Goal: Task Accomplishment & Management: Manage account settings

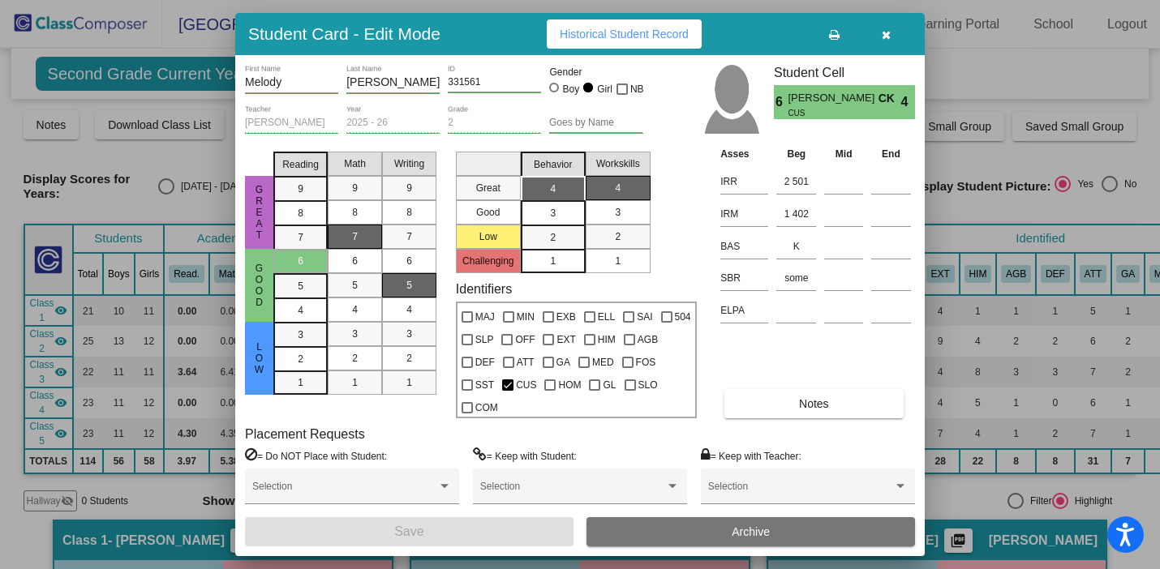
scroll to position [466, 0]
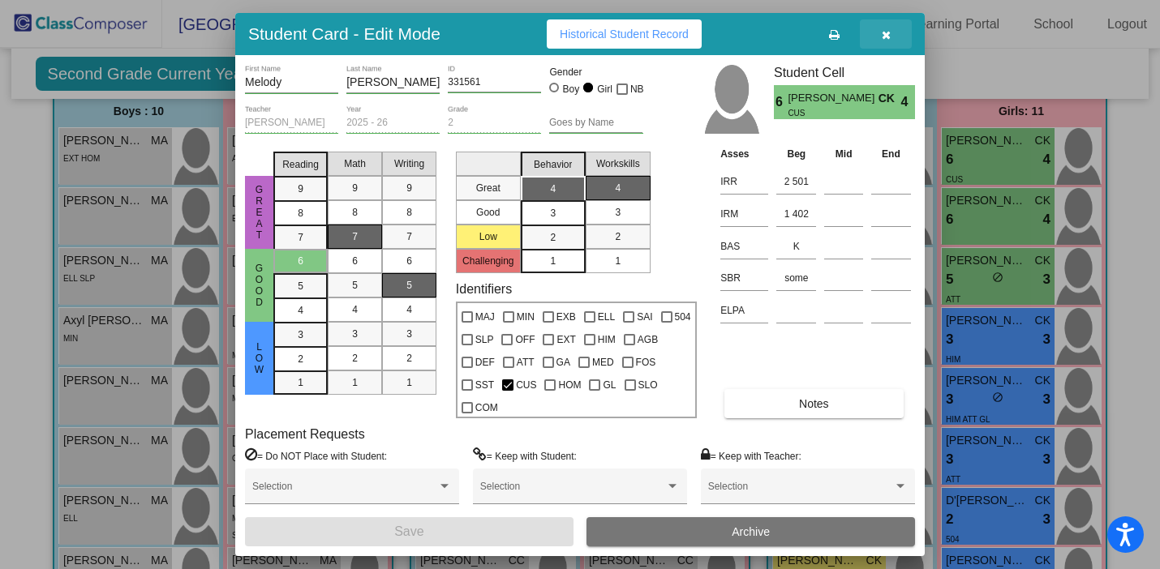
click at [889, 31] on icon "button" at bounding box center [886, 34] width 9 height 11
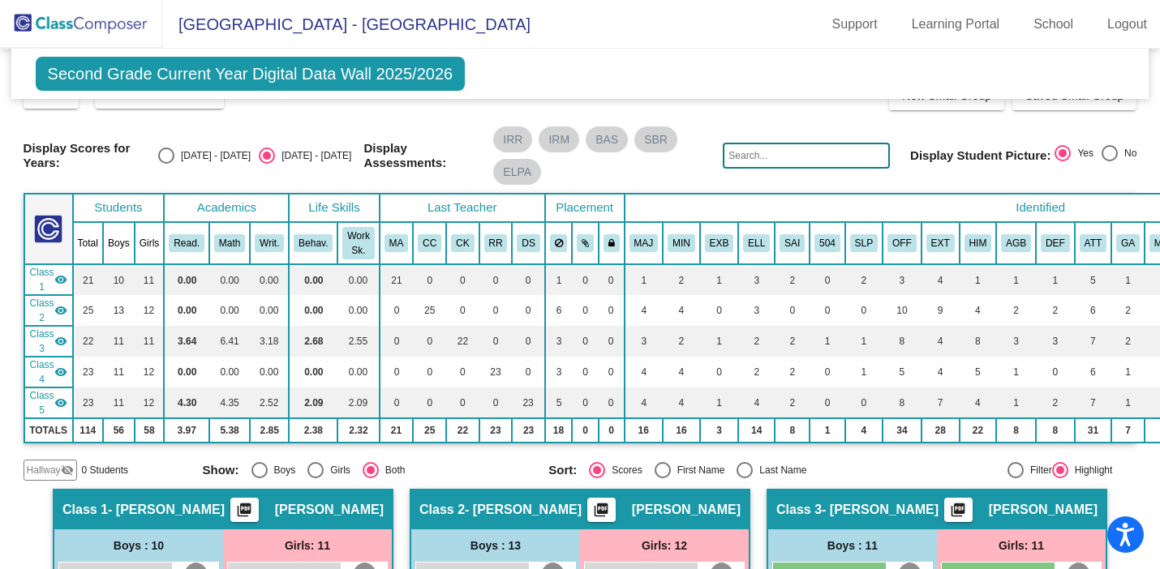
scroll to position [0, 0]
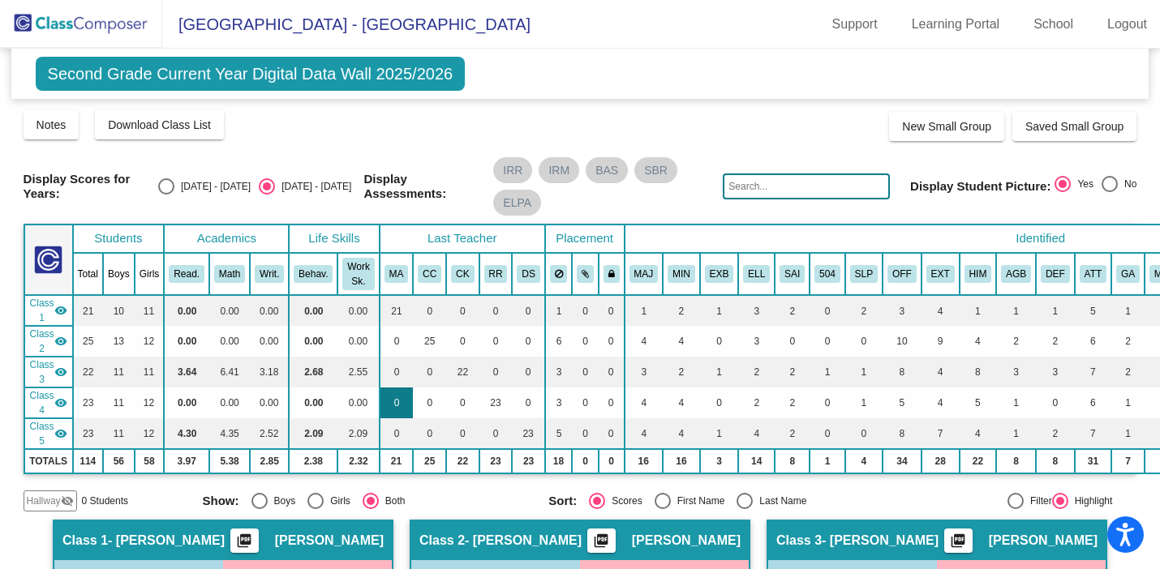
click at [408, 414] on td "0" at bounding box center [397, 403] width 34 height 31
click at [195, 73] on span "Second Grade Current Year Digital Data Wall 2025/2026" at bounding box center [251, 74] width 430 height 34
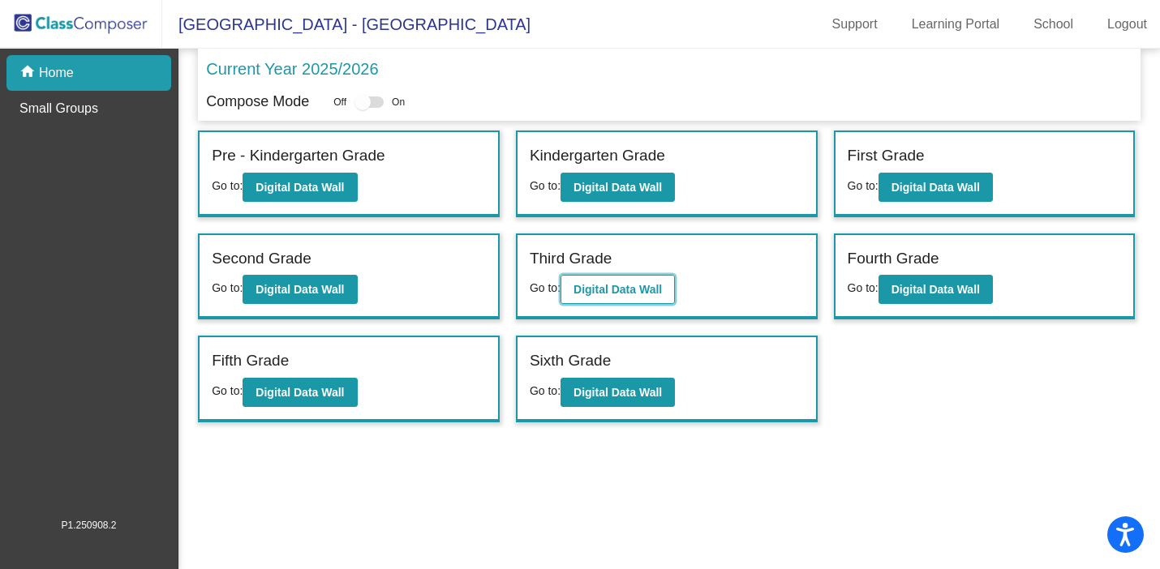
click at [630, 296] on button "Digital Data Wall" at bounding box center [618, 289] width 114 height 29
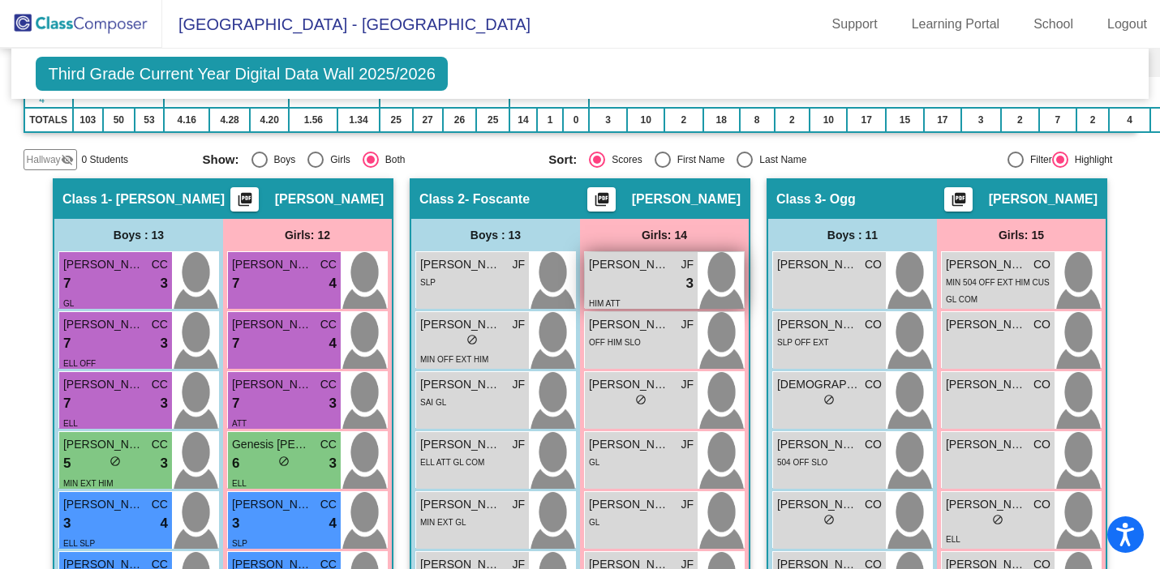
scroll to position [368, 0]
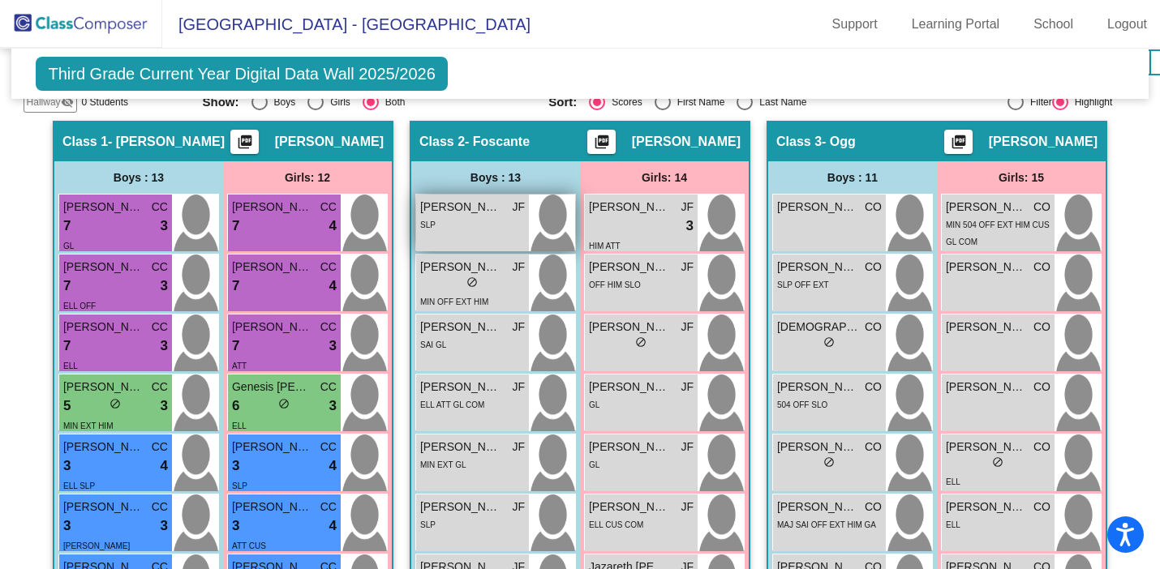
click at [458, 233] on div "[PERSON_NAME] lock do_not_disturb_alt SLP" at bounding box center [472, 223] width 113 height 57
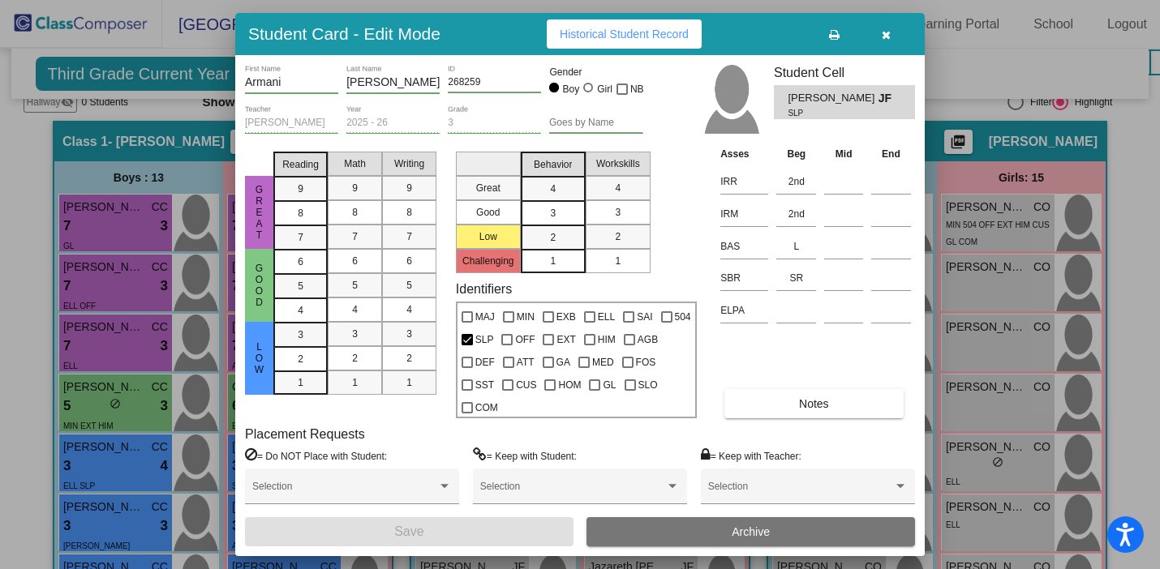
click at [879, 31] on button "button" at bounding box center [886, 33] width 52 height 29
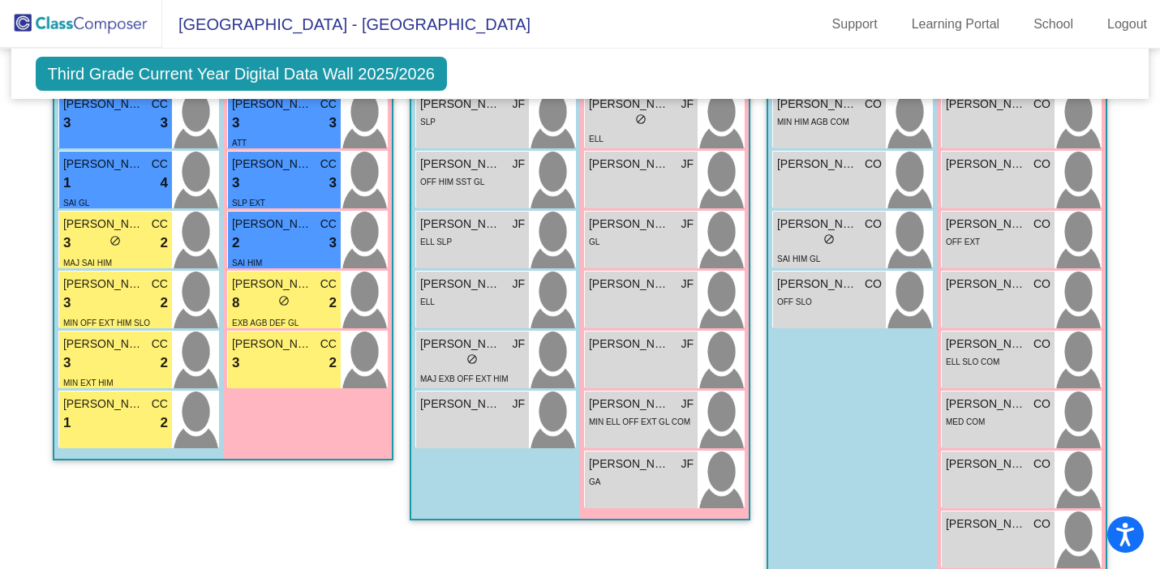
scroll to position [893, 0]
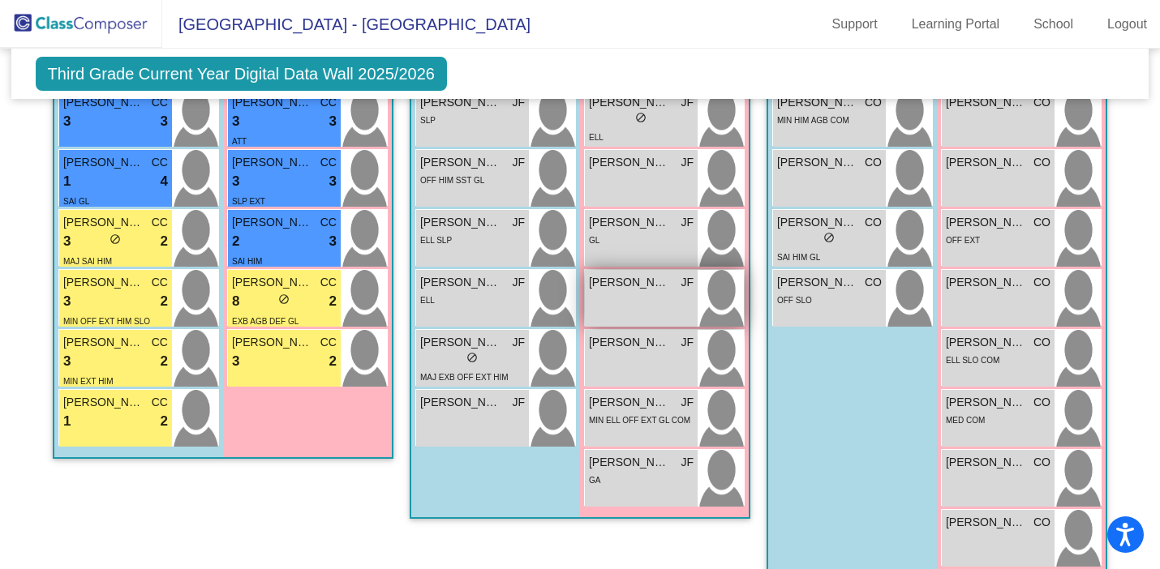
click at [619, 280] on span "[PERSON_NAME]" at bounding box center [629, 282] width 81 height 17
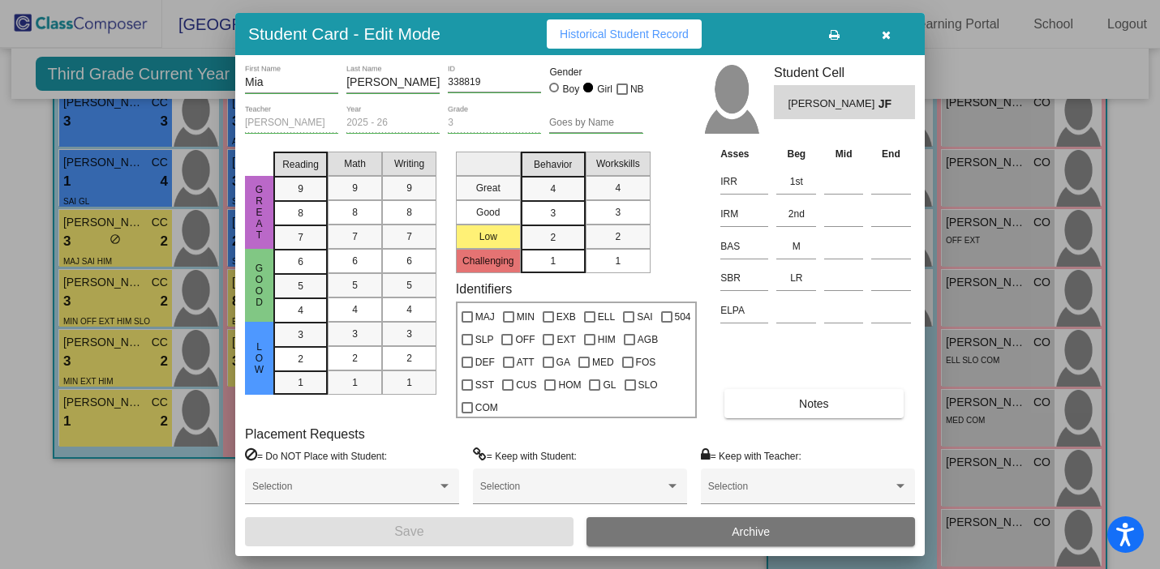
click at [591, 37] on span "Historical Student Record" at bounding box center [624, 34] width 129 height 13
click at [887, 41] on button "button" at bounding box center [886, 33] width 52 height 29
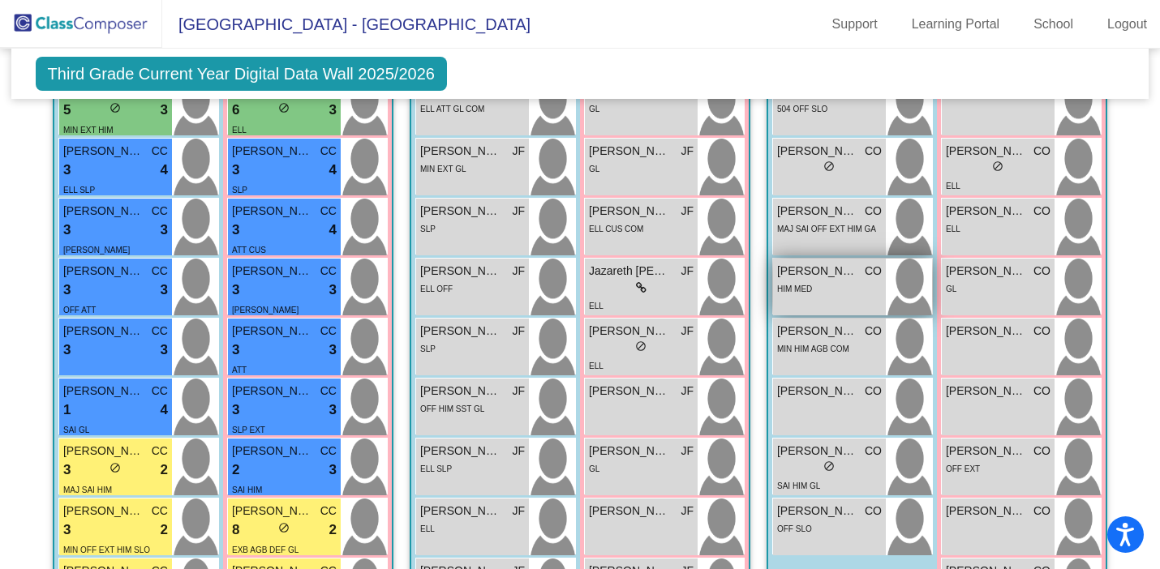
scroll to position [681, 0]
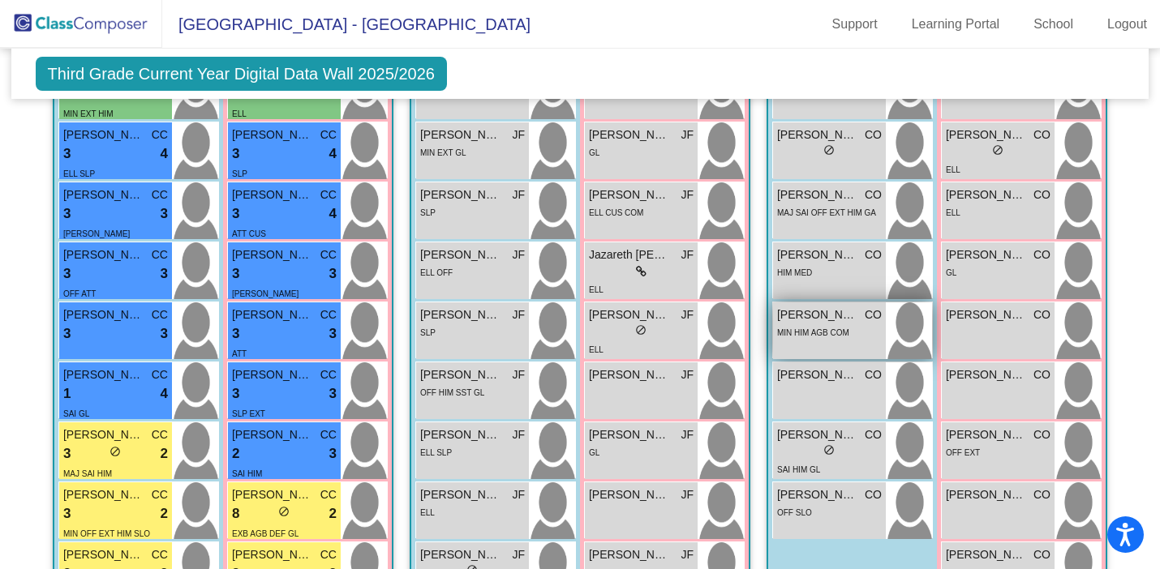
click at [817, 347] on div "[PERSON_NAME] CO lock do_not_disturb_alt MIN HIM AGB COM" at bounding box center [829, 331] width 113 height 57
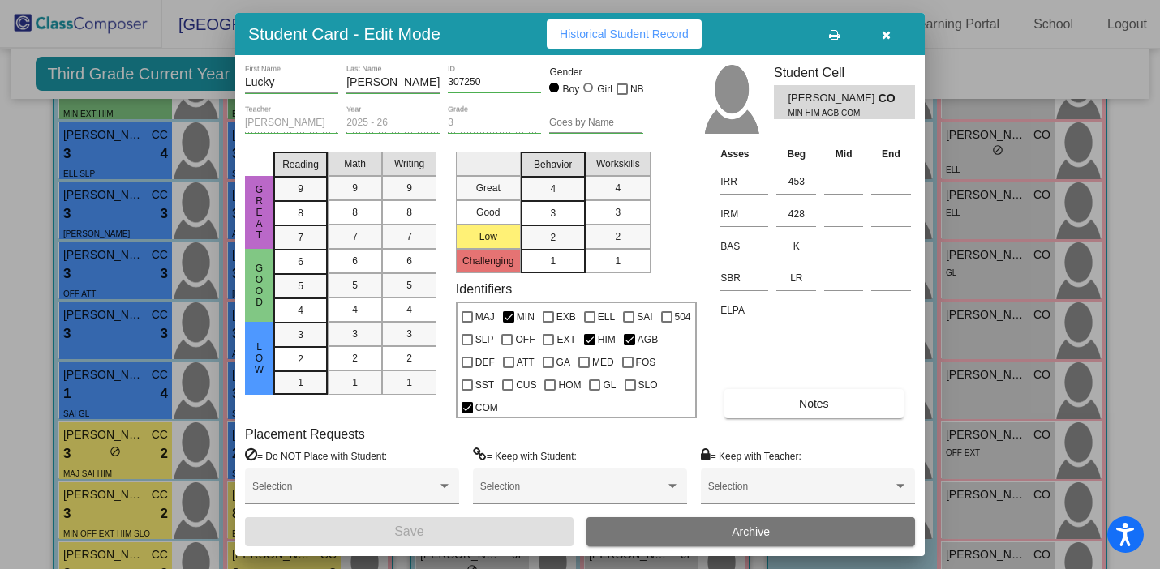
click at [638, 49] on div "Student Card - Edit Mode Historical Student Record" at bounding box center [580, 34] width 690 height 42
click at [638, 36] on span "Historical Student Record" at bounding box center [624, 34] width 129 height 13
click at [888, 36] on icon "button" at bounding box center [886, 34] width 9 height 11
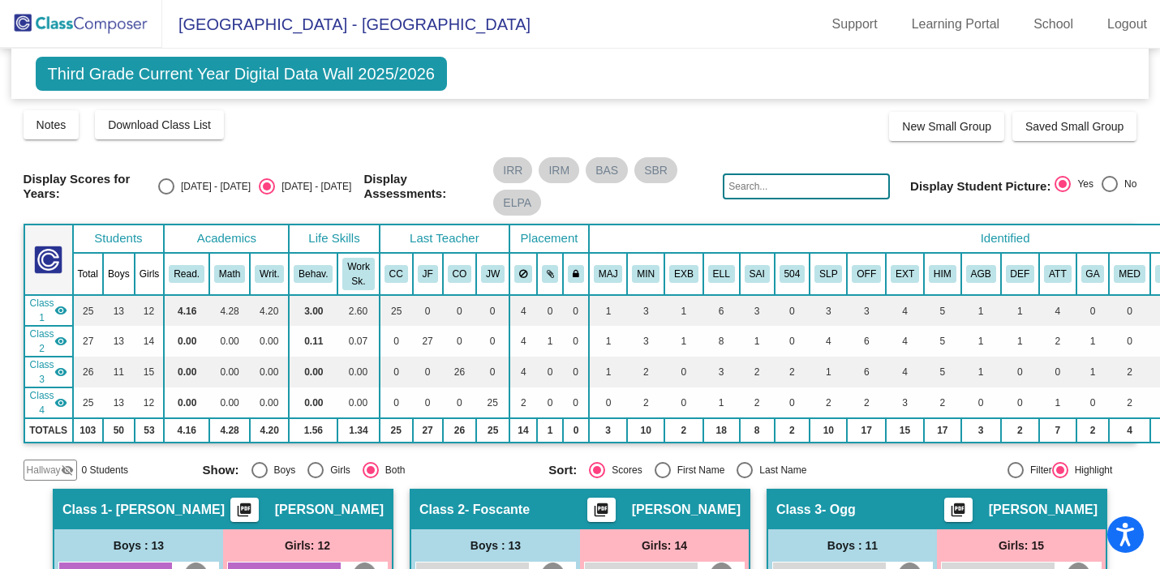
click at [221, 68] on span "Third Grade Current Year Digital Data Wall 2025/2026" at bounding box center [241, 74] width 411 height 34
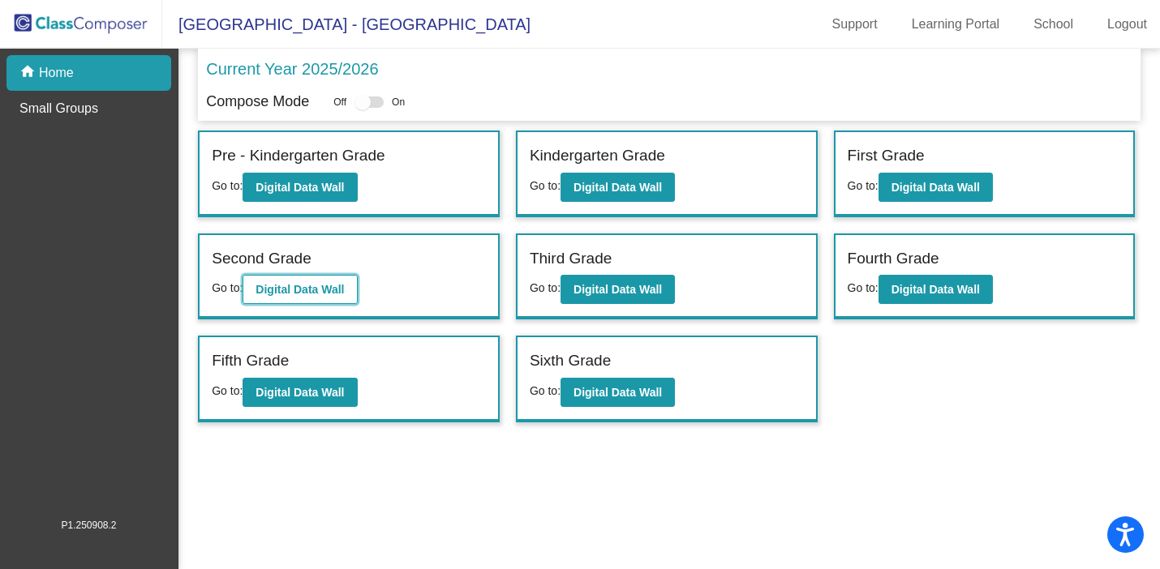
click at [334, 290] on b "Digital Data Wall" at bounding box center [300, 289] width 88 height 13
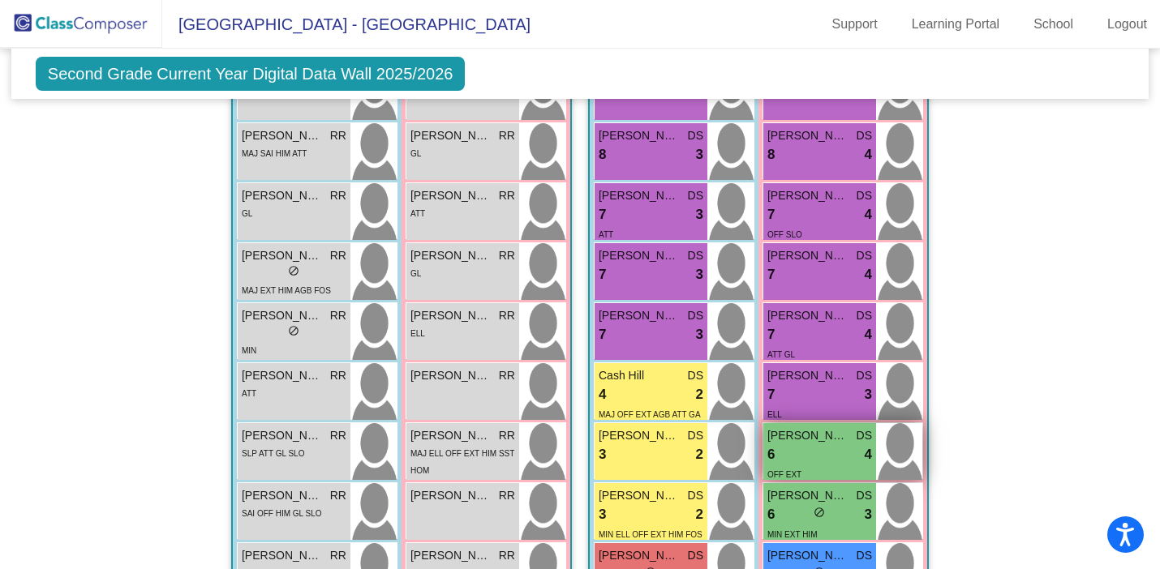
scroll to position [1466, 0]
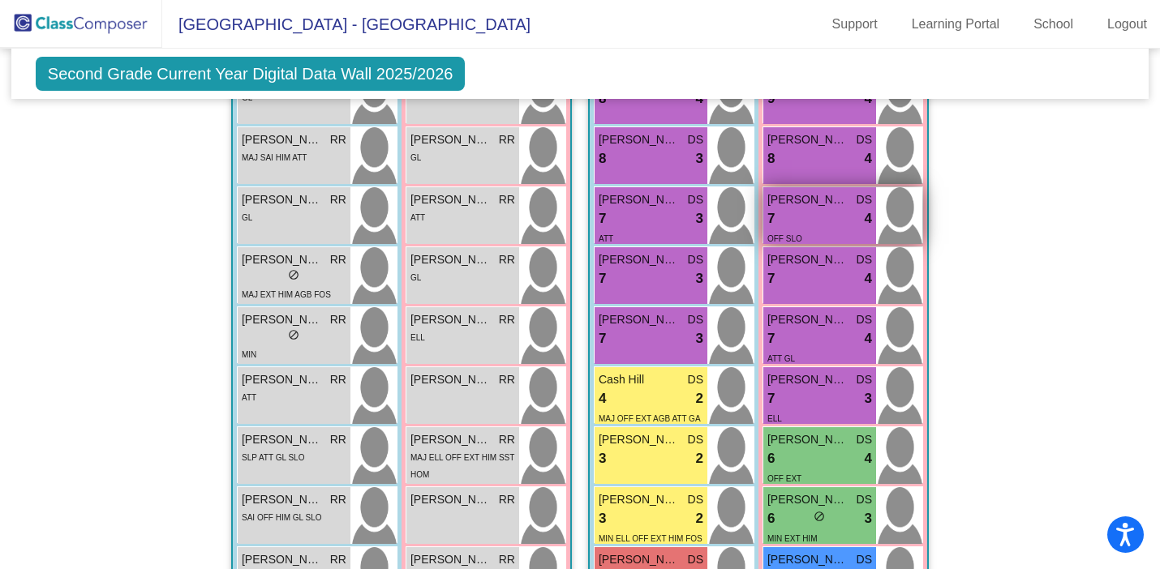
click at [797, 219] on div "7 lock do_not_disturb_alt 4" at bounding box center [819, 218] width 105 height 21
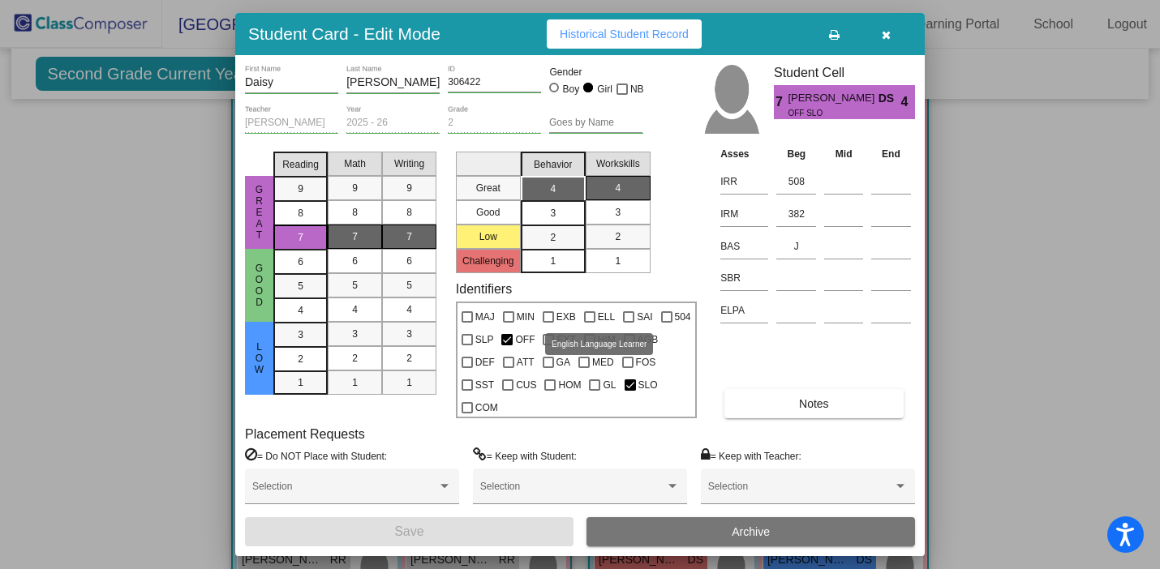
scroll to position [0, 0]
click at [882, 34] on icon "button" at bounding box center [886, 34] width 9 height 11
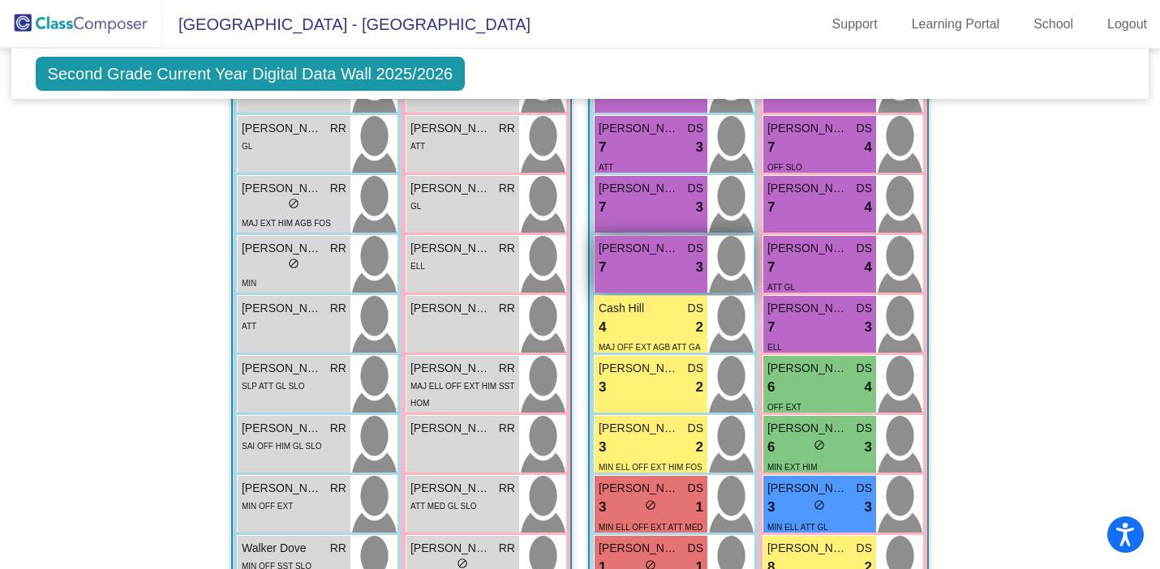
scroll to position [1536, 0]
click at [625, 245] on span "[PERSON_NAME]" at bounding box center [639, 249] width 81 height 17
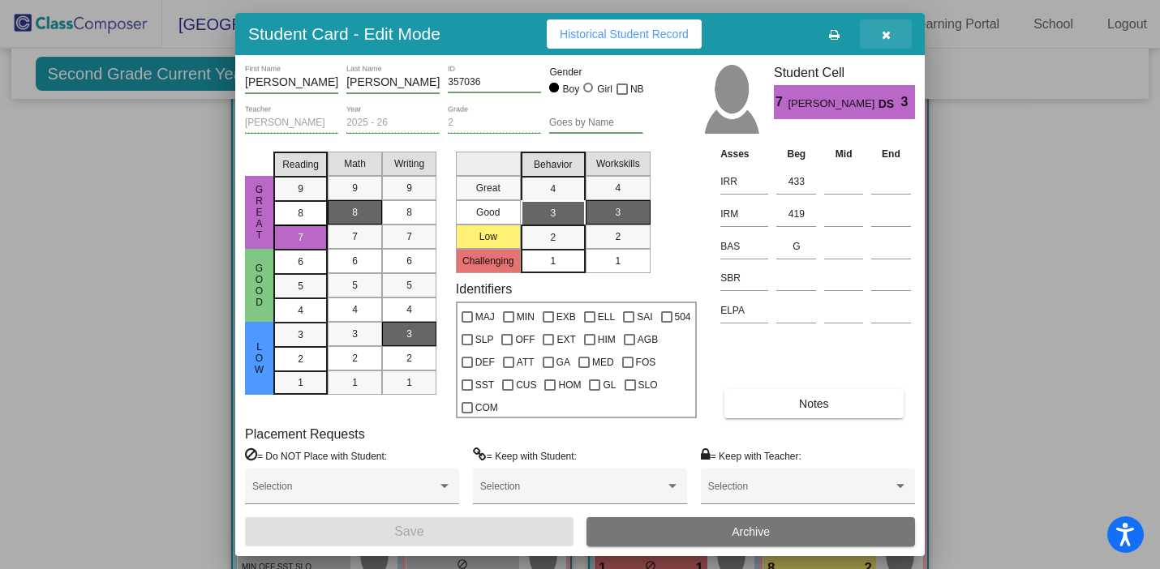
click at [878, 41] on button "button" at bounding box center [886, 33] width 52 height 29
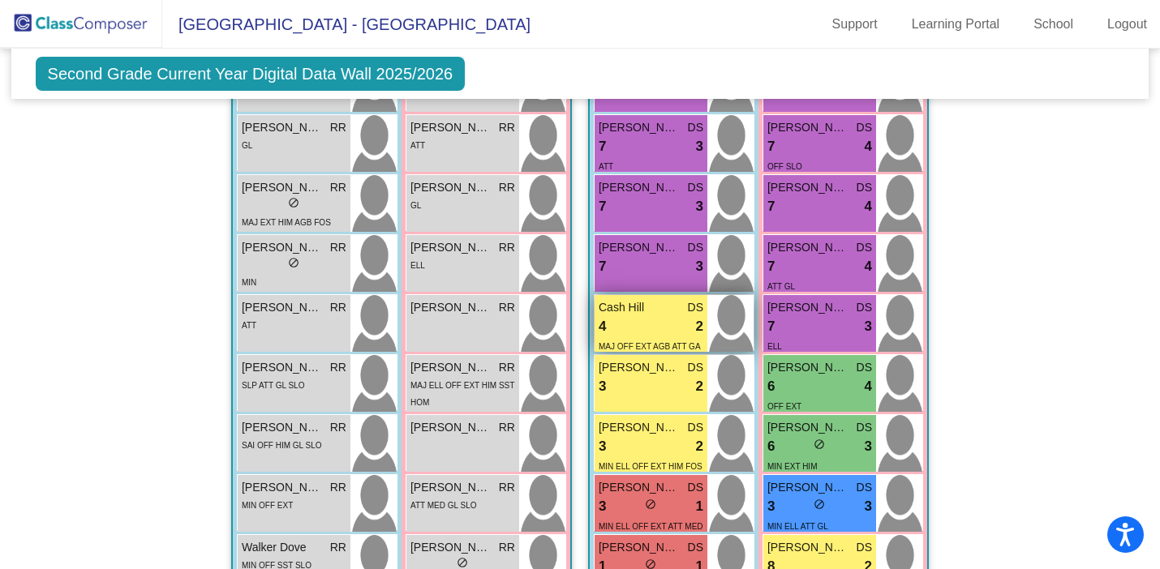
scroll to position [1532, 0]
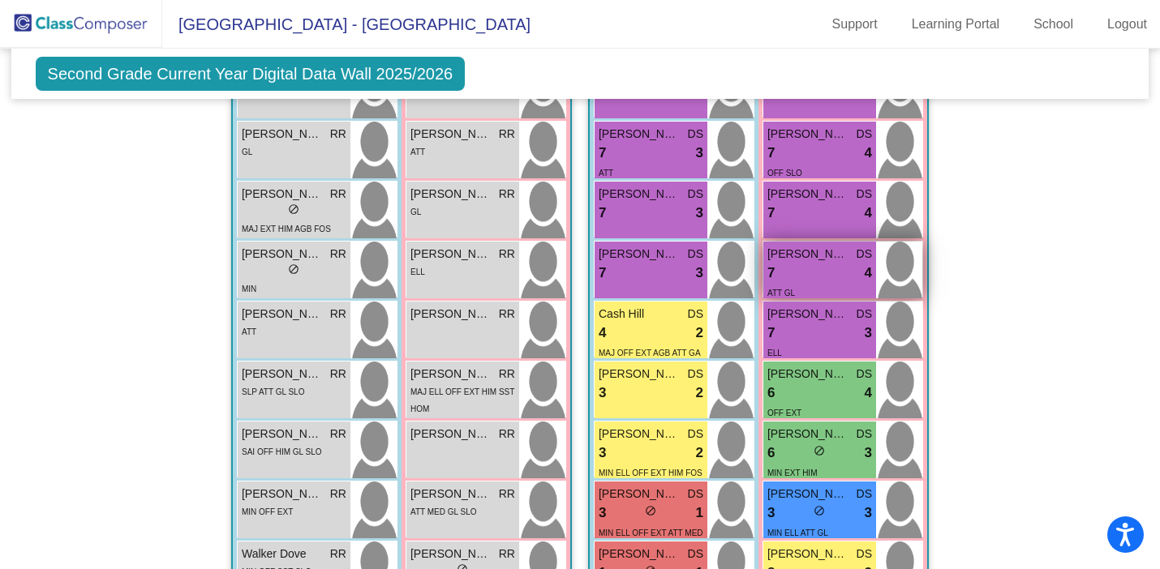
click at [784, 289] on span "ATT GL" at bounding box center [781, 293] width 28 height 9
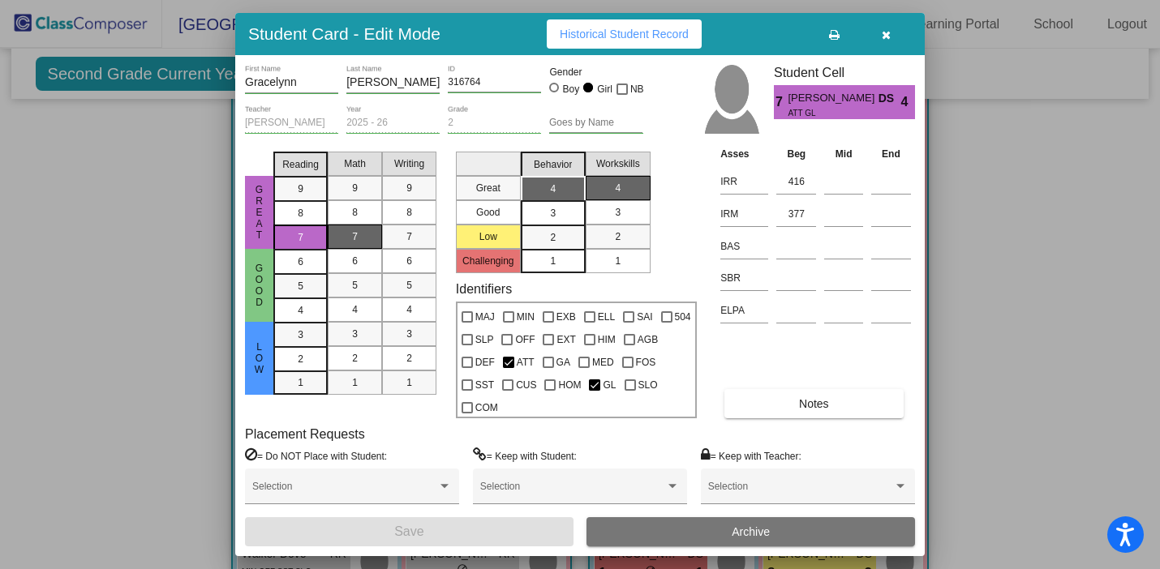
click at [890, 31] on icon "button" at bounding box center [886, 34] width 9 height 11
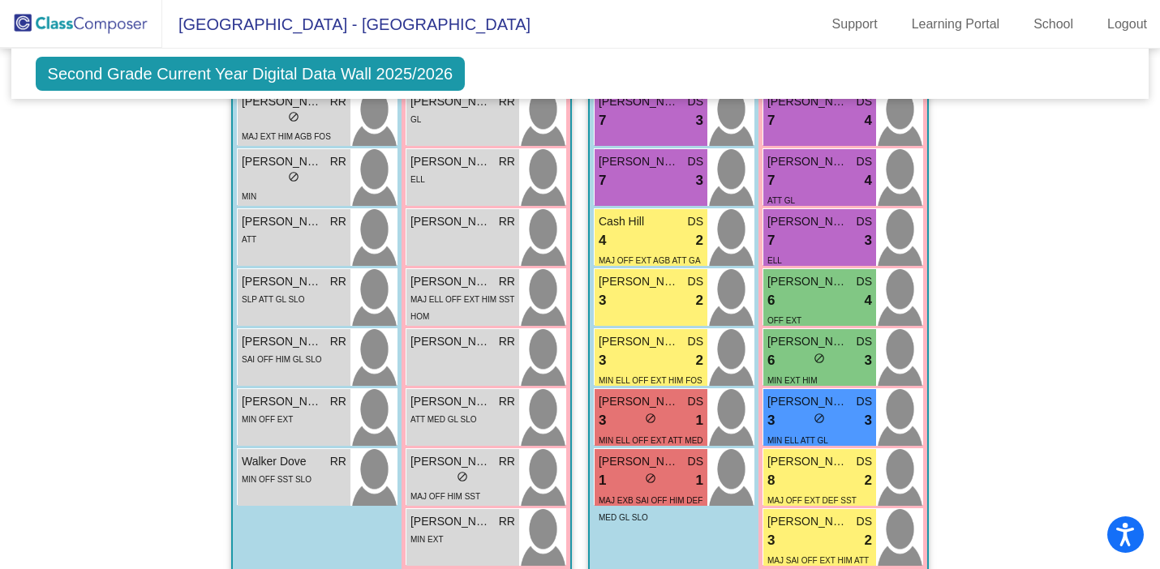
scroll to position [1625, 0]
click at [782, 149] on div "[PERSON_NAME] DS 7 lock do_not_disturb_alt 4 ATT GL" at bounding box center [819, 176] width 113 height 57
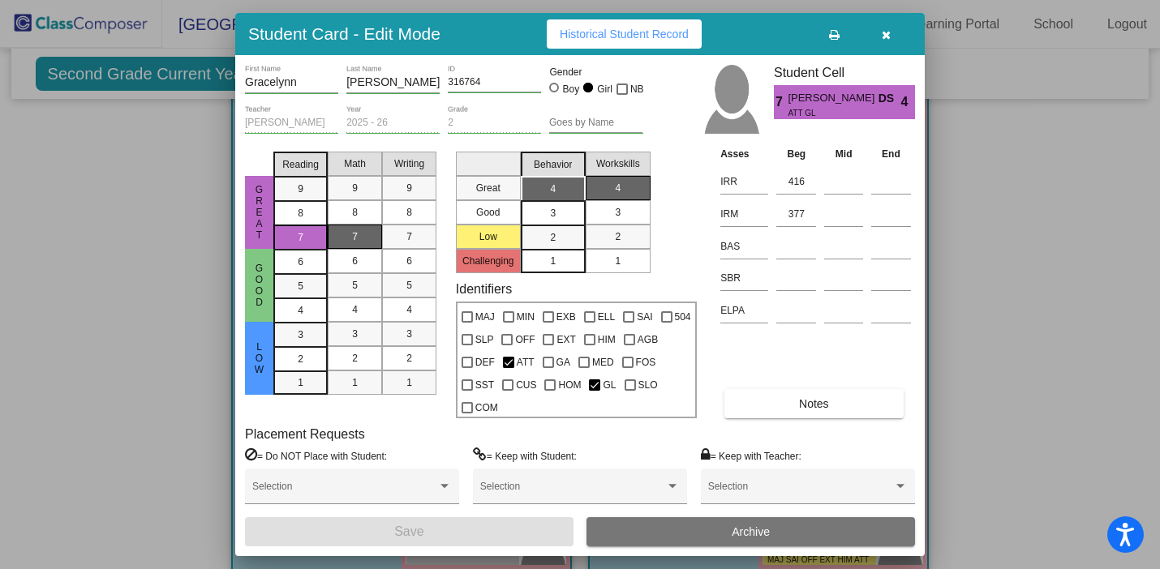
click at [634, 33] on span "Historical Student Record" at bounding box center [624, 34] width 129 height 13
click at [784, 252] on input at bounding box center [796, 246] width 40 height 24
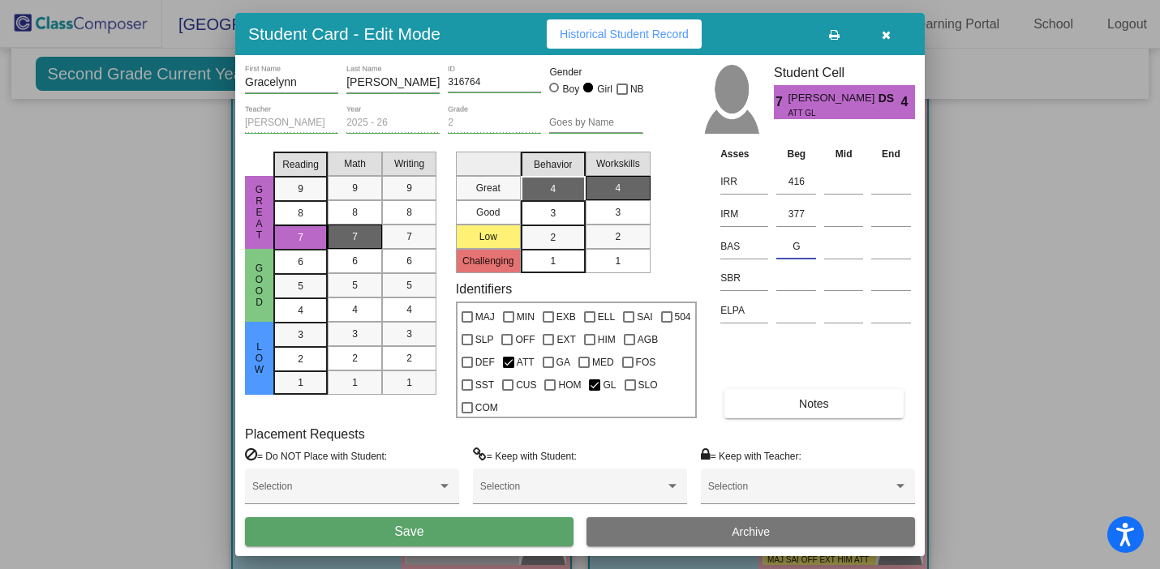
type input "G"
click at [415, 540] on button "Save" at bounding box center [409, 532] width 329 height 29
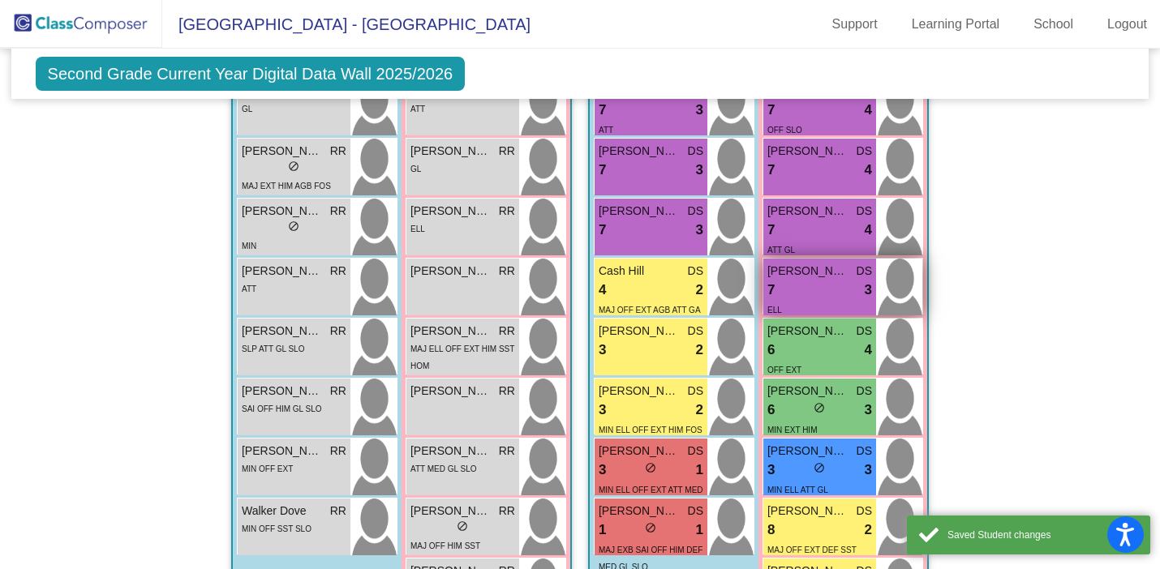
scroll to position [1571, 0]
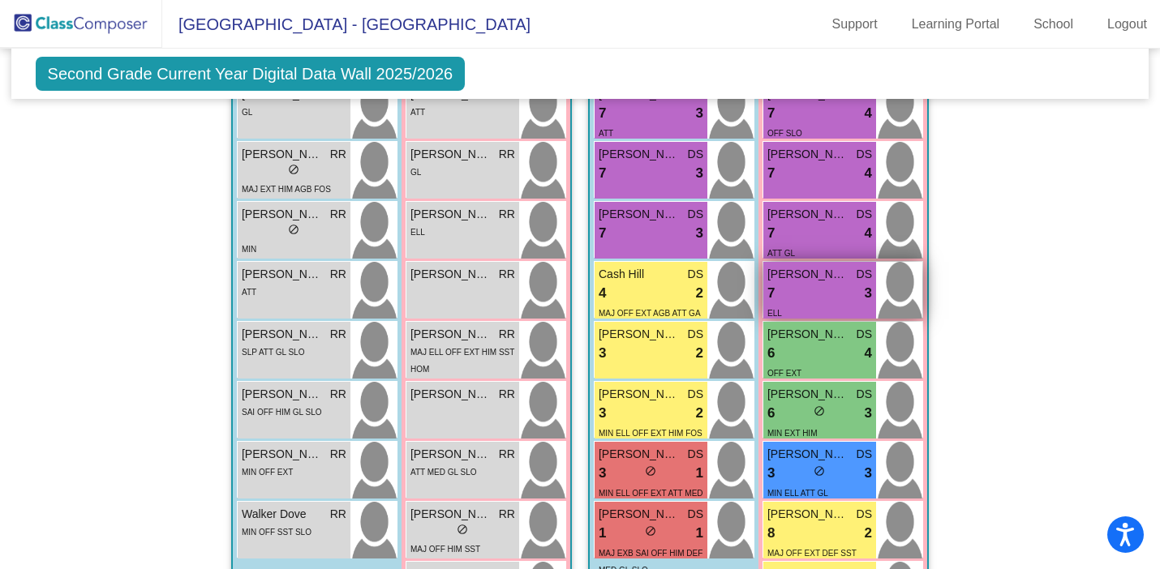
click at [798, 228] on div "7 lock do_not_disturb_alt 4" at bounding box center [819, 233] width 105 height 21
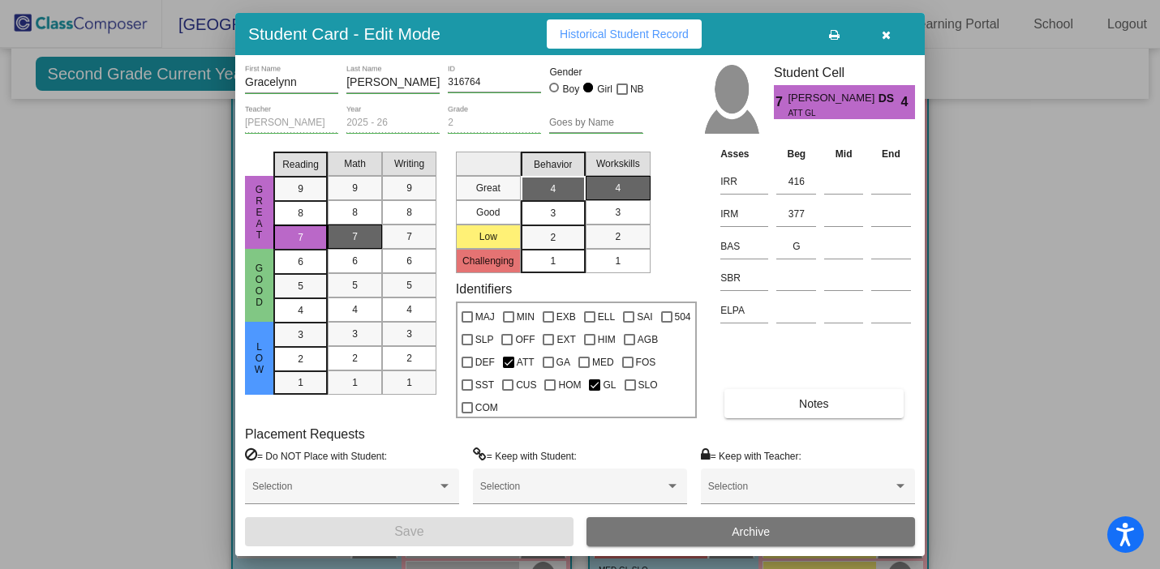
click at [874, 34] on button "button" at bounding box center [886, 33] width 52 height 29
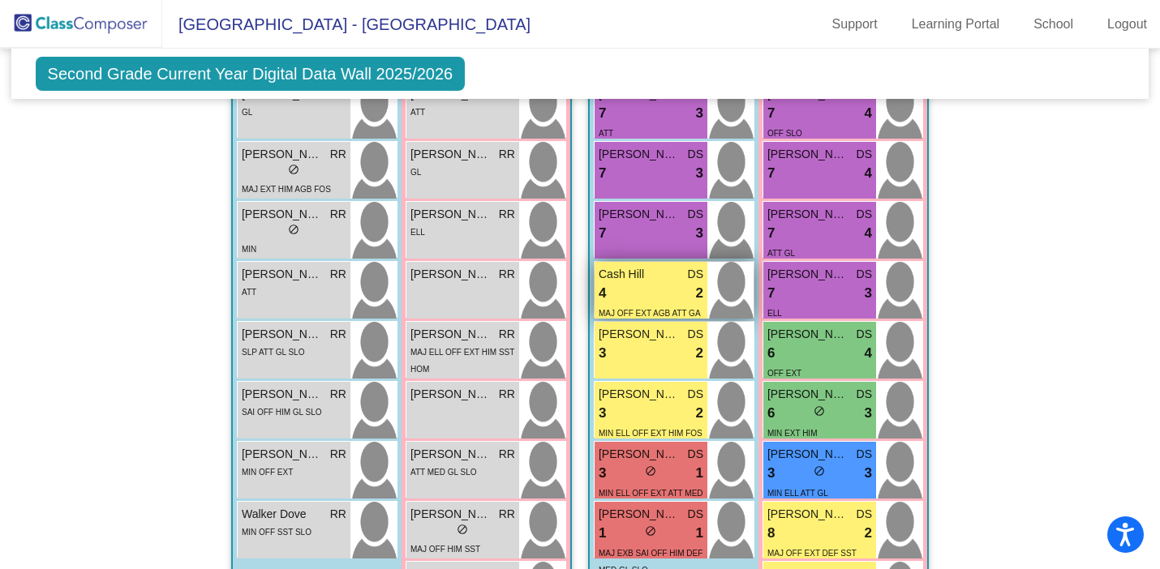
click at [668, 287] on div "4 lock do_not_disturb_alt 2" at bounding box center [651, 293] width 105 height 21
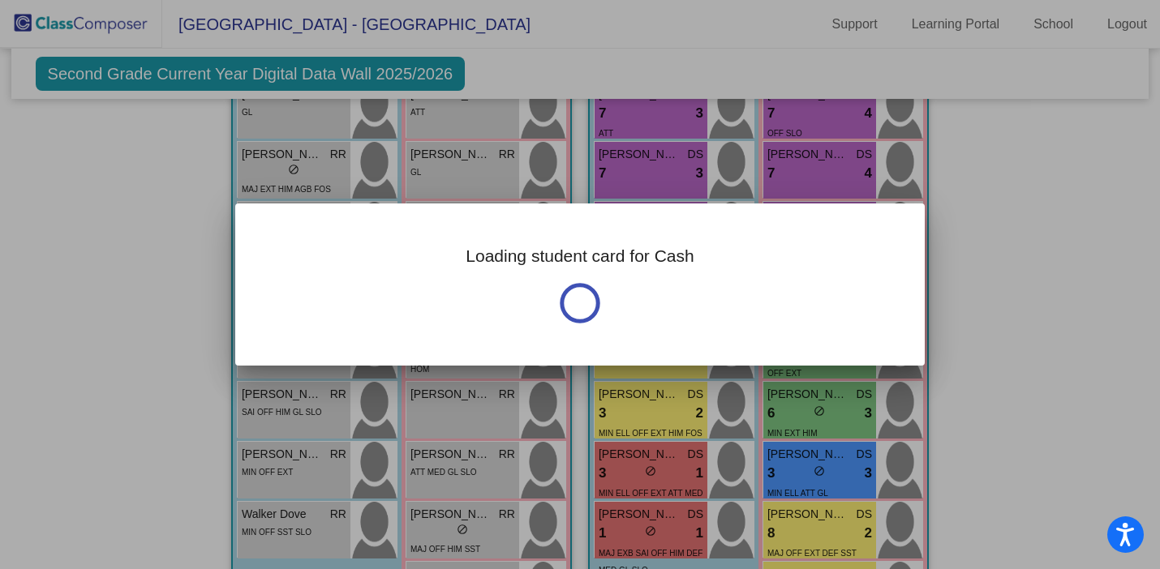
click at [668, 287] on div "Loading student card for Cash" at bounding box center [580, 285] width 690 height 162
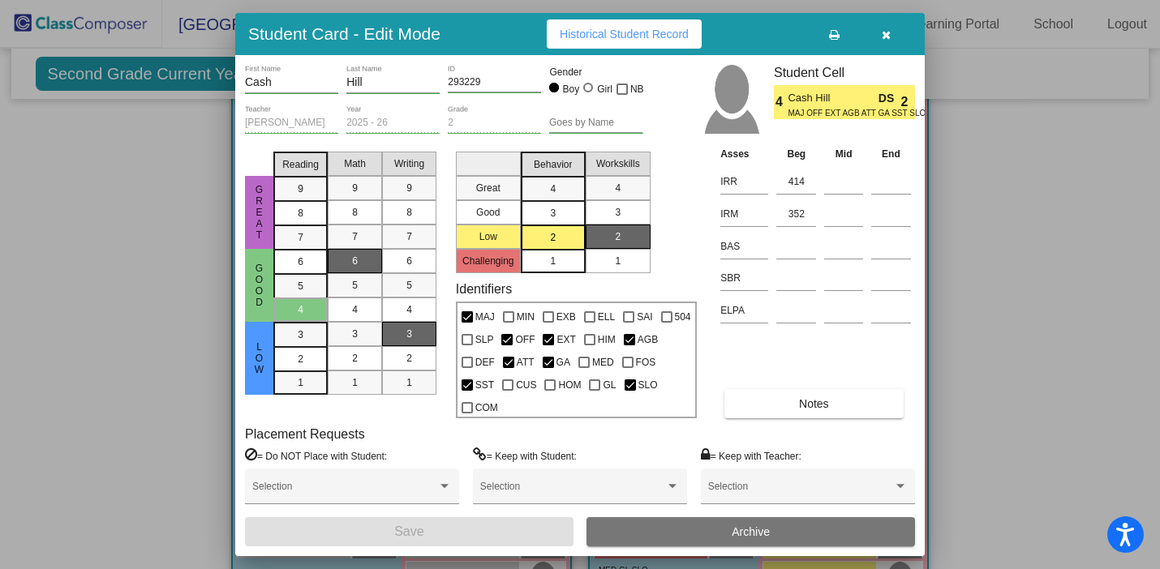
click at [965, 344] on div at bounding box center [580, 284] width 1160 height 569
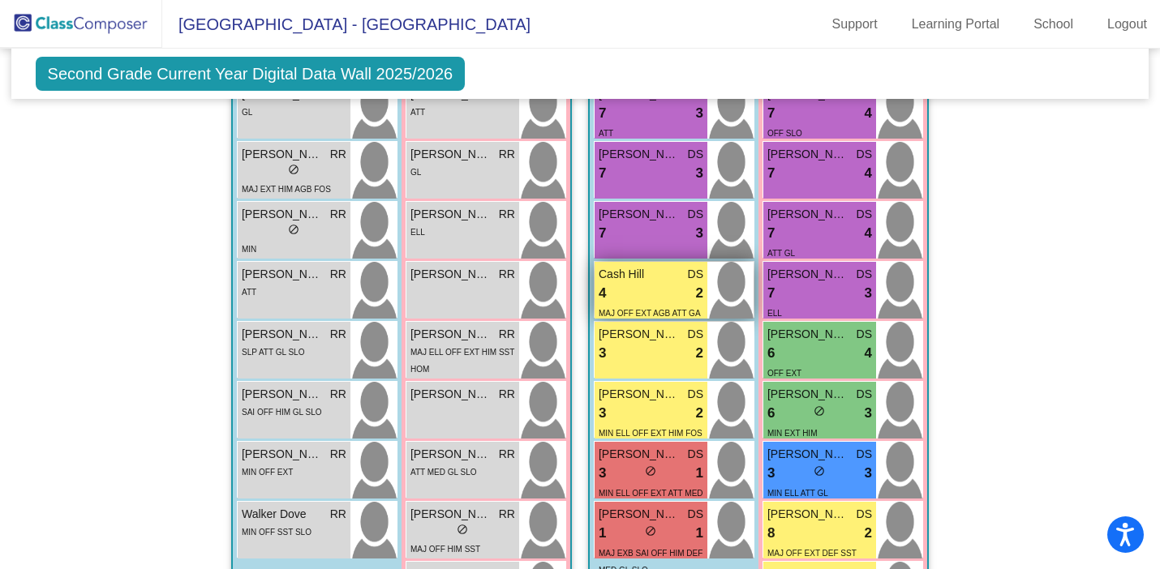
click at [660, 310] on span "MAJ OFF EXT AGB ATT GA SST SLO" at bounding box center [649, 322] width 101 height 26
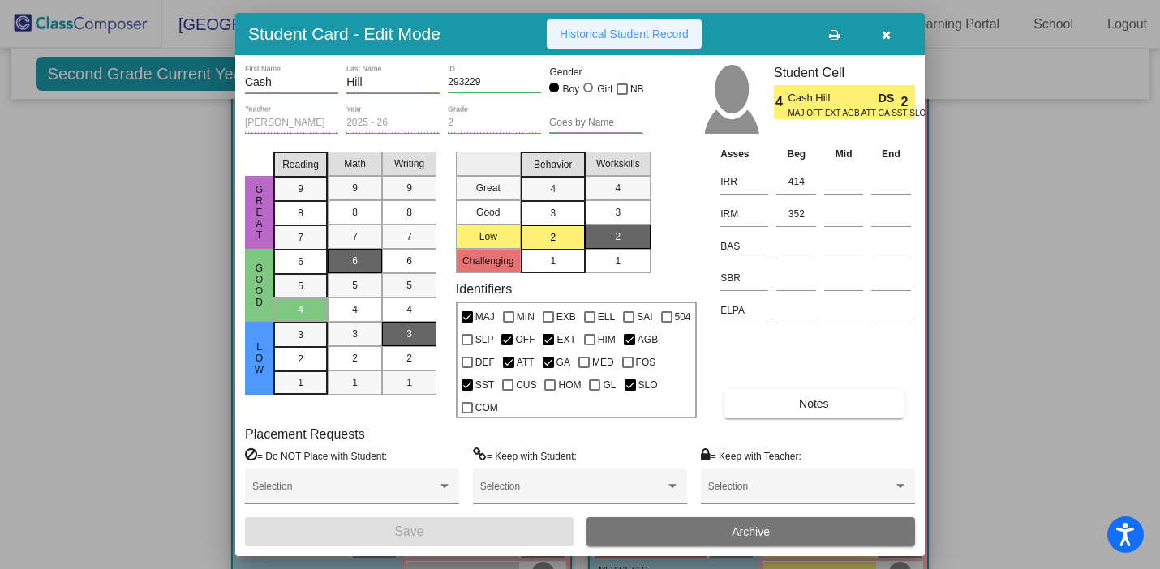
click at [664, 41] on button "Historical Student Record" at bounding box center [624, 33] width 155 height 29
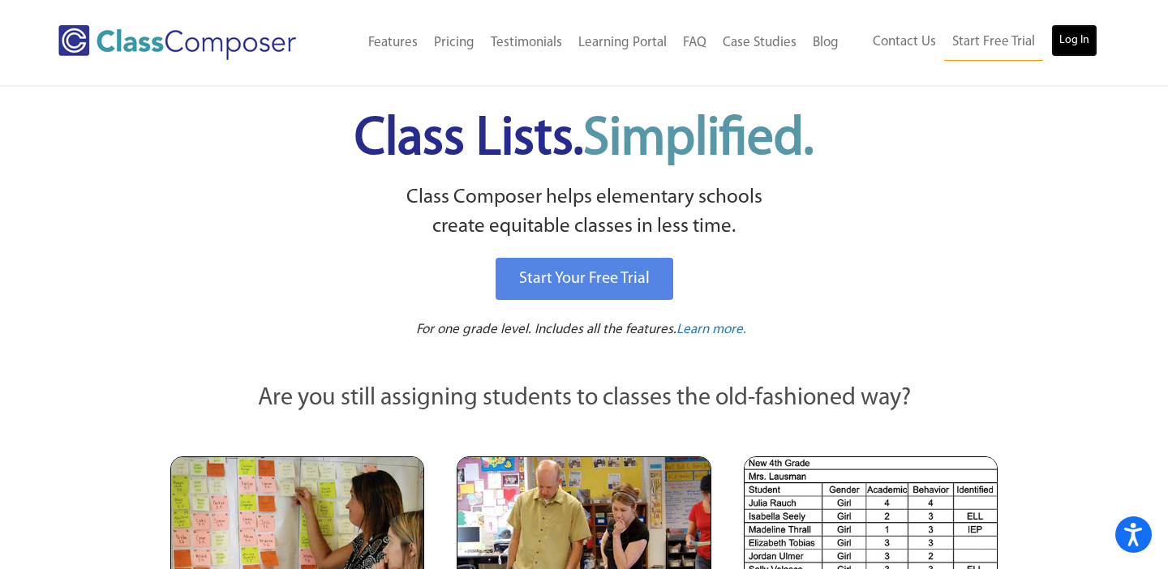
click at [1067, 27] on link "Log In" at bounding box center [1074, 40] width 46 height 32
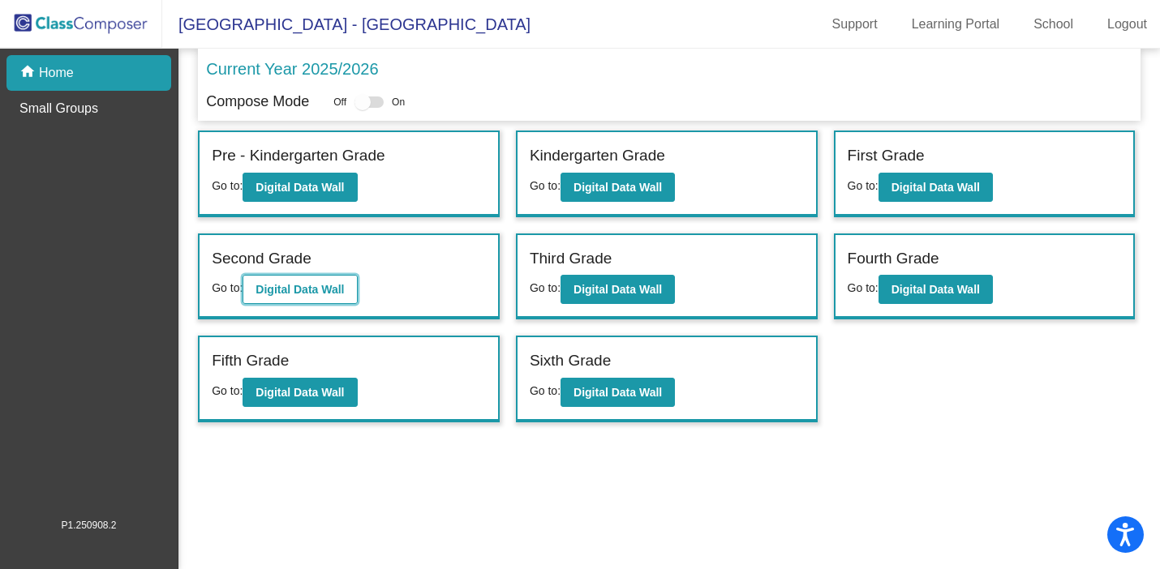
click at [324, 290] on b "Digital Data Wall" at bounding box center [300, 289] width 88 height 13
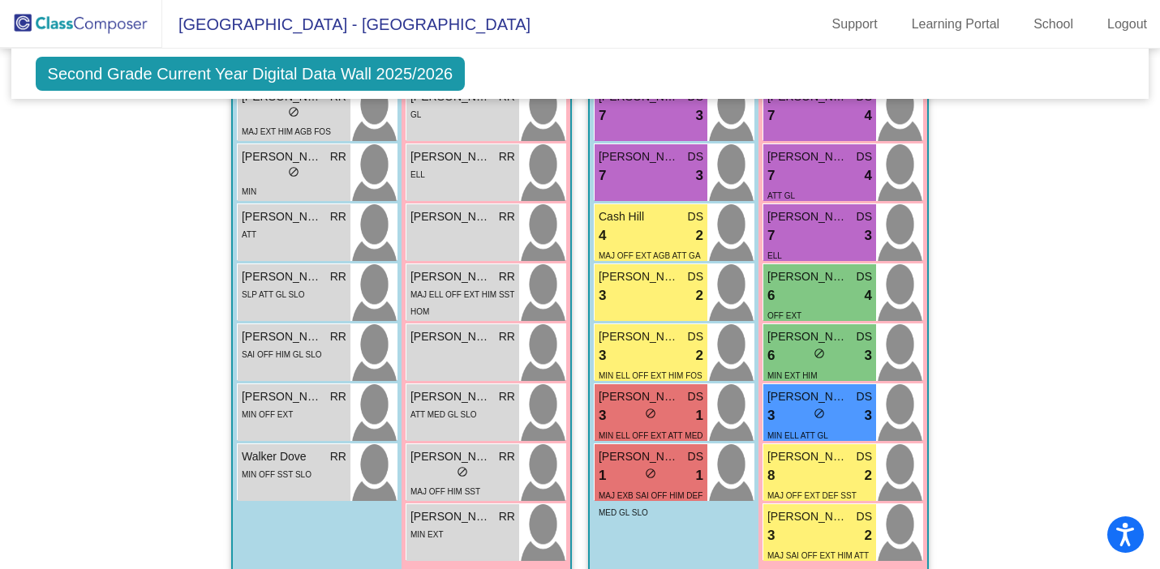
scroll to position [1639, 0]
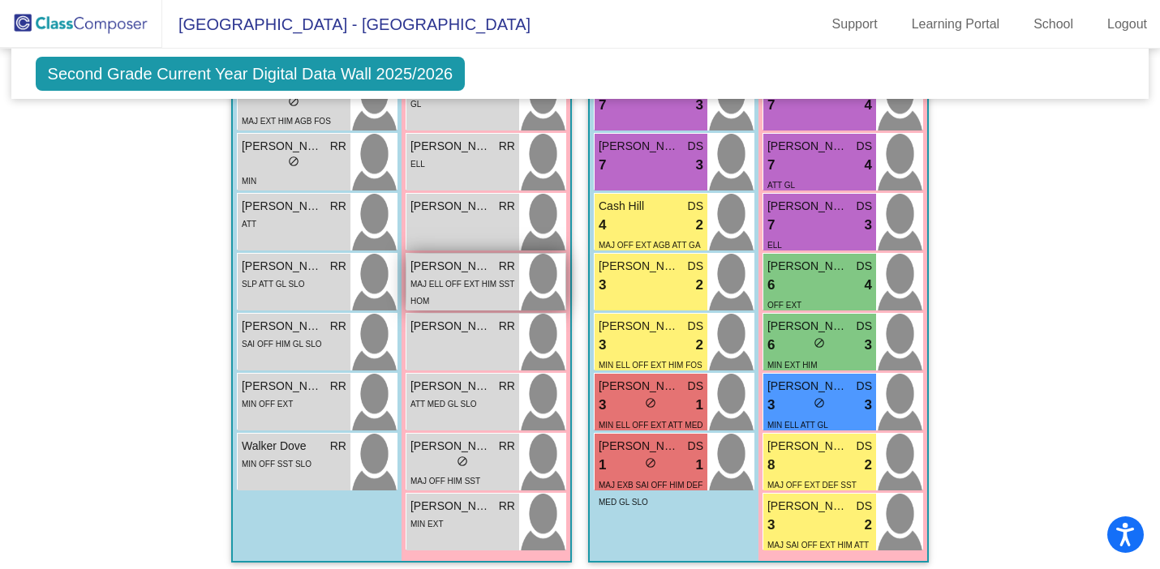
click at [447, 279] on div "MAJ ELL OFF EXT HIM SST HOM" at bounding box center [462, 292] width 105 height 34
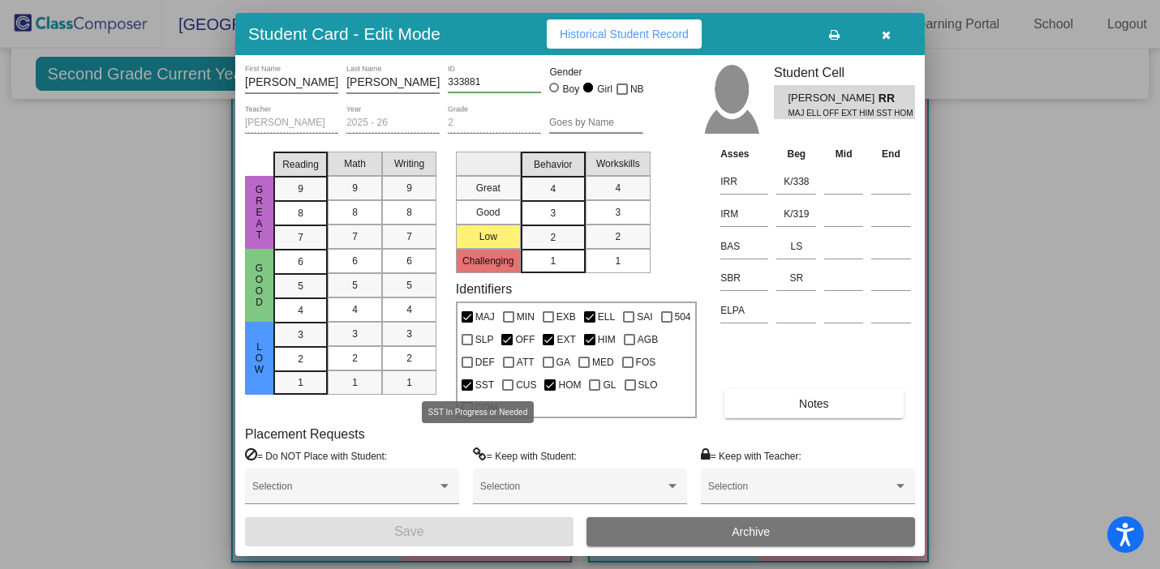
scroll to position [0, 0]
click at [887, 37] on icon "button" at bounding box center [886, 34] width 9 height 11
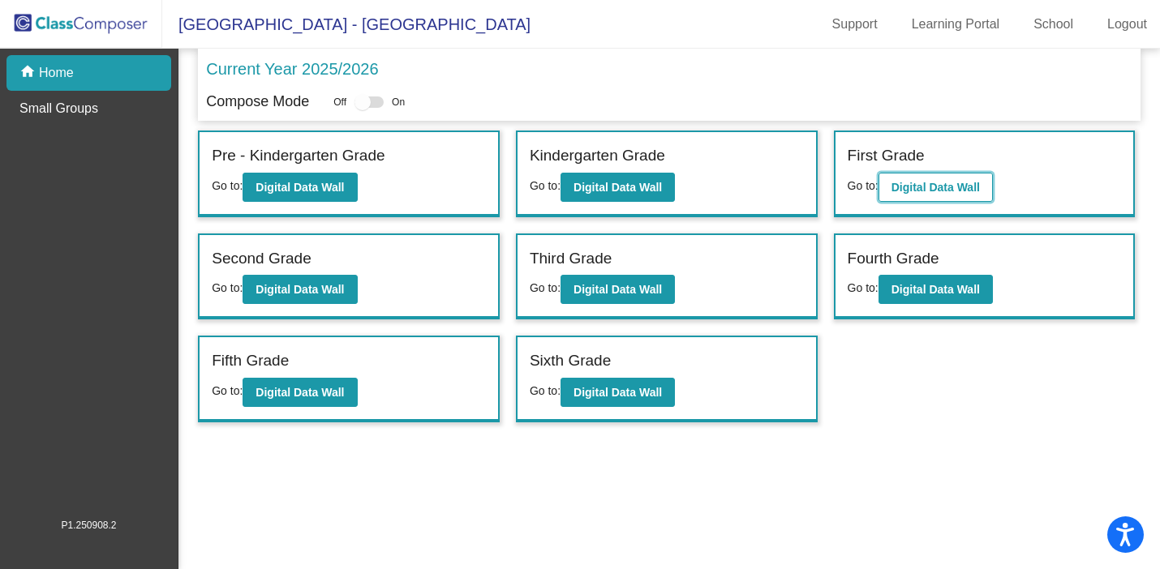
click at [954, 191] on b "Digital Data Wall" at bounding box center [936, 187] width 88 height 13
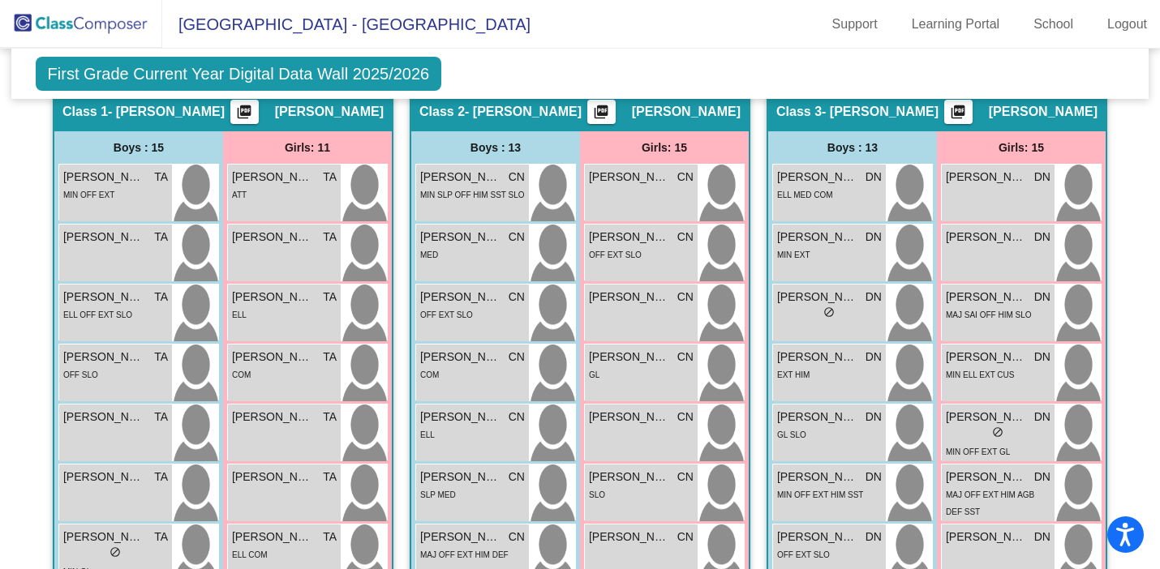
scroll to position [460, 0]
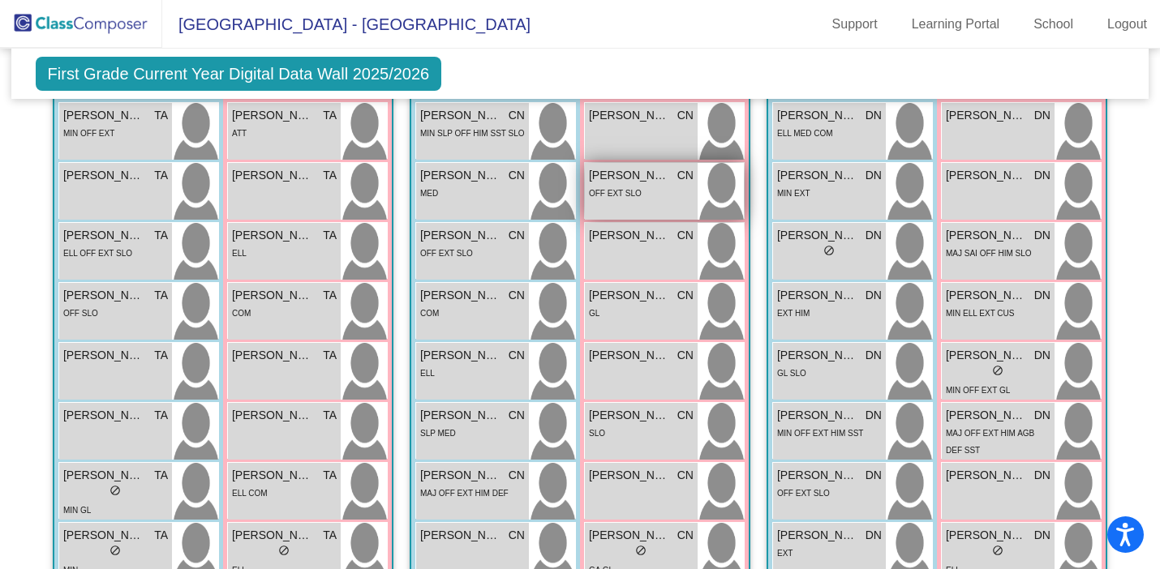
click at [629, 200] on div "OFF EXT SLO" at bounding box center [615, 192] width 53 height 17
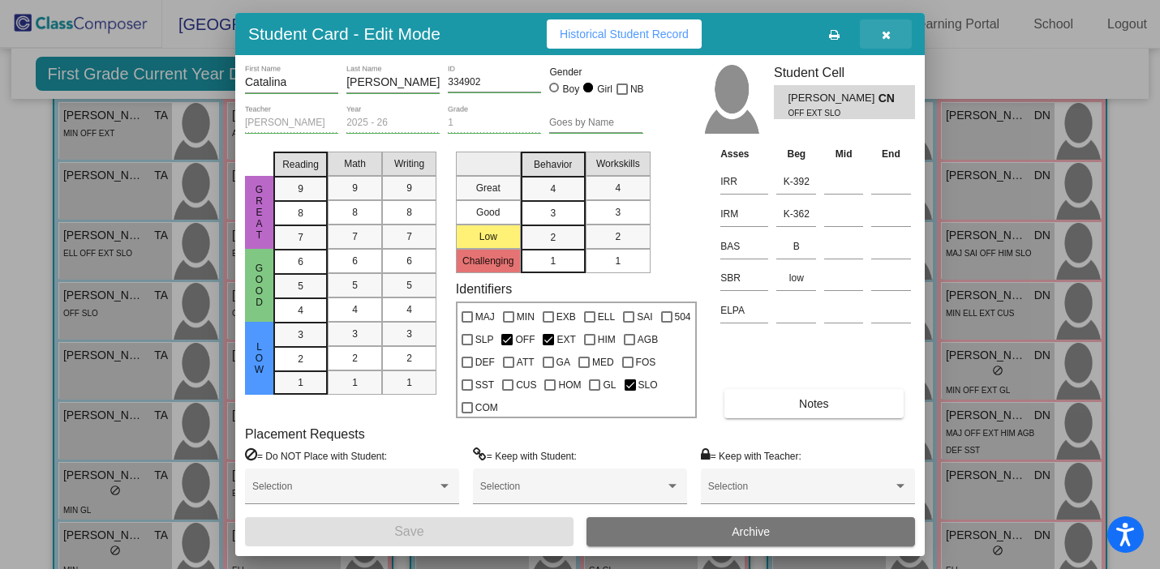
click at [885, 40] on icon "button" at bounding box center [886, 34] width 9 height 11
